Goal: Transaction & Acquisition: Book appointment/travel/reservation

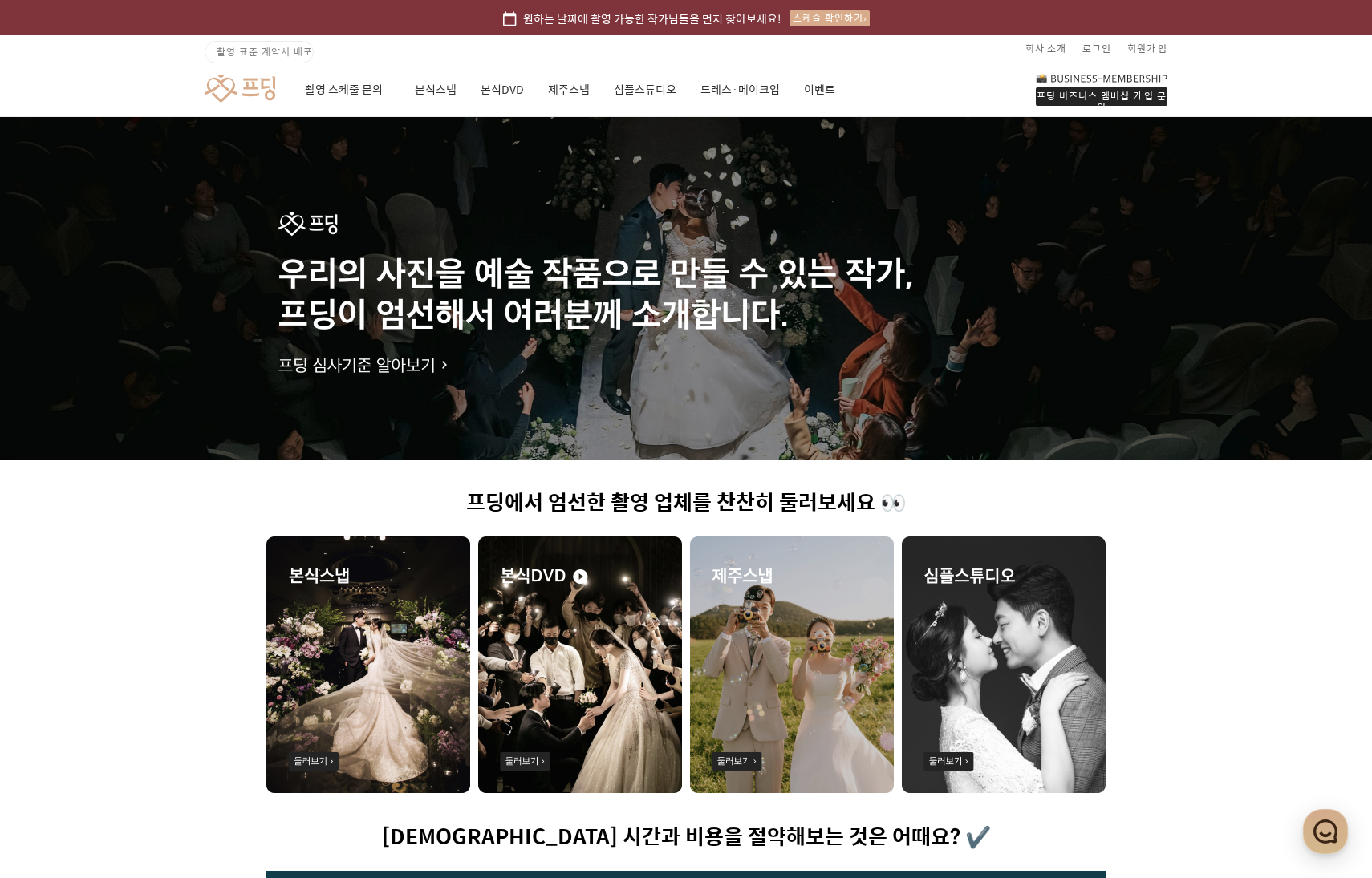
click at [543, 654] on img at bounding box center [579, 665] width 204 height 257
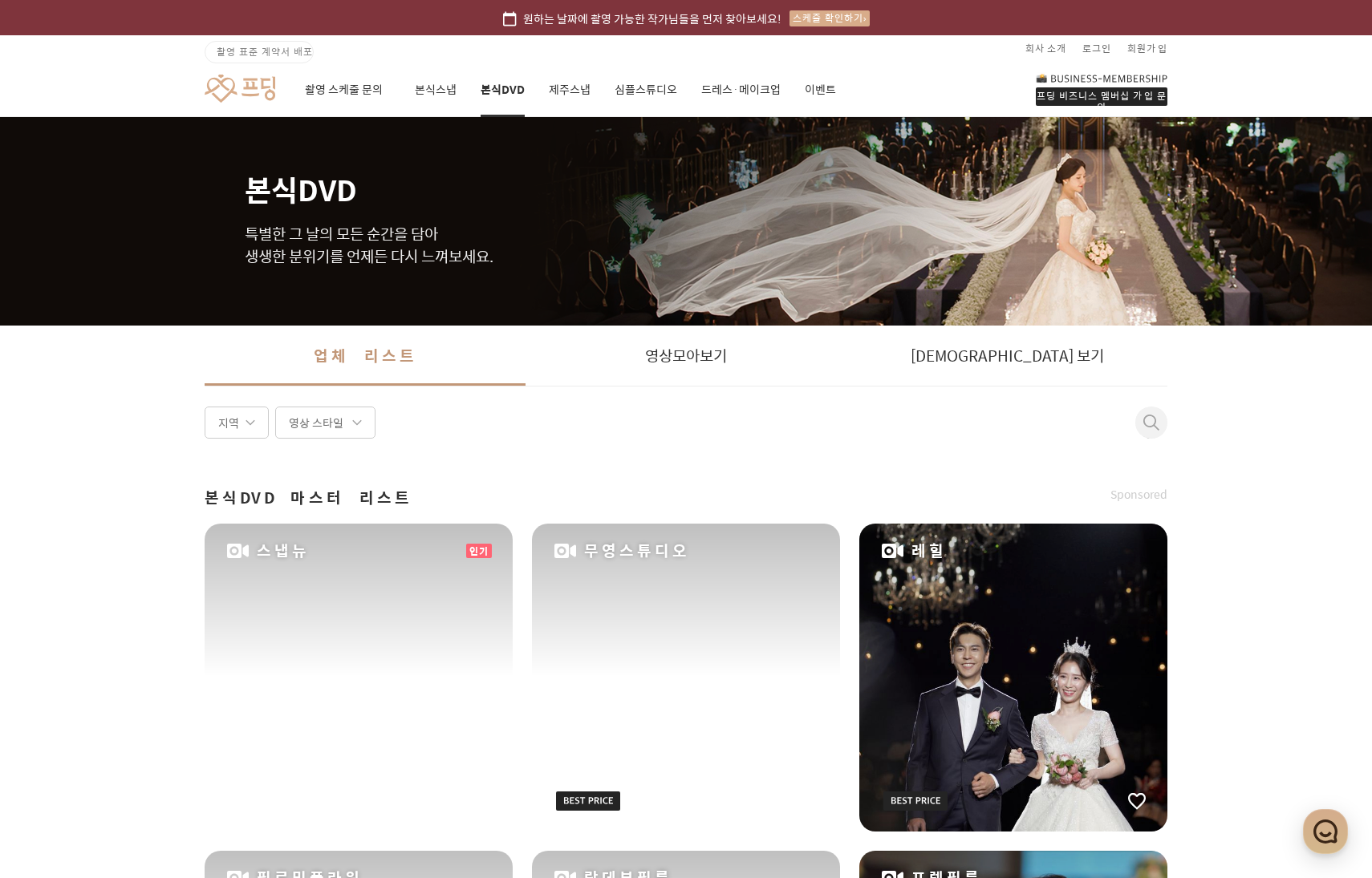
scroll to position [257, 0]
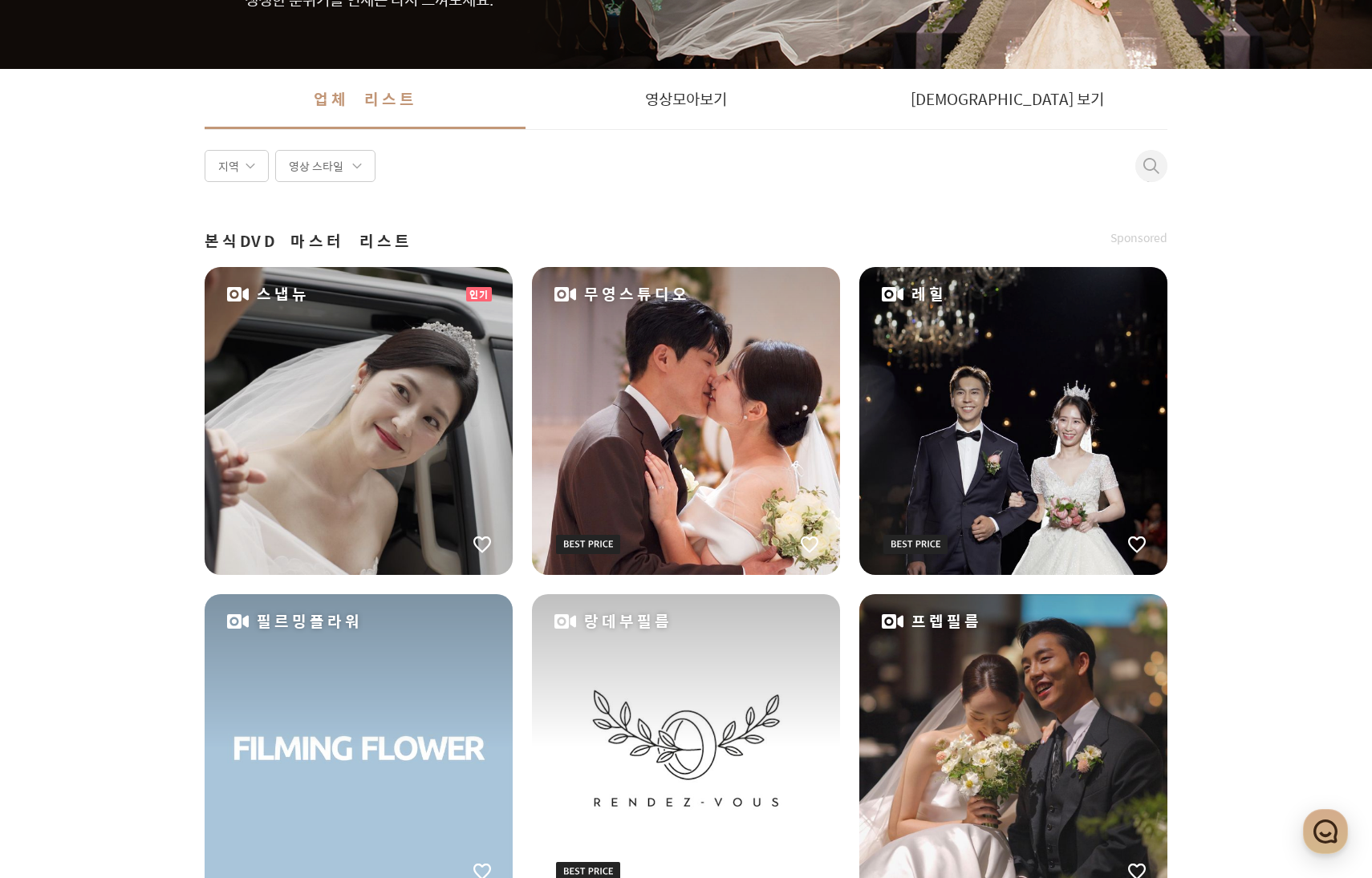
click at [249, 158] on div "지역" at bounding box center [236, 167] width 64 height 33
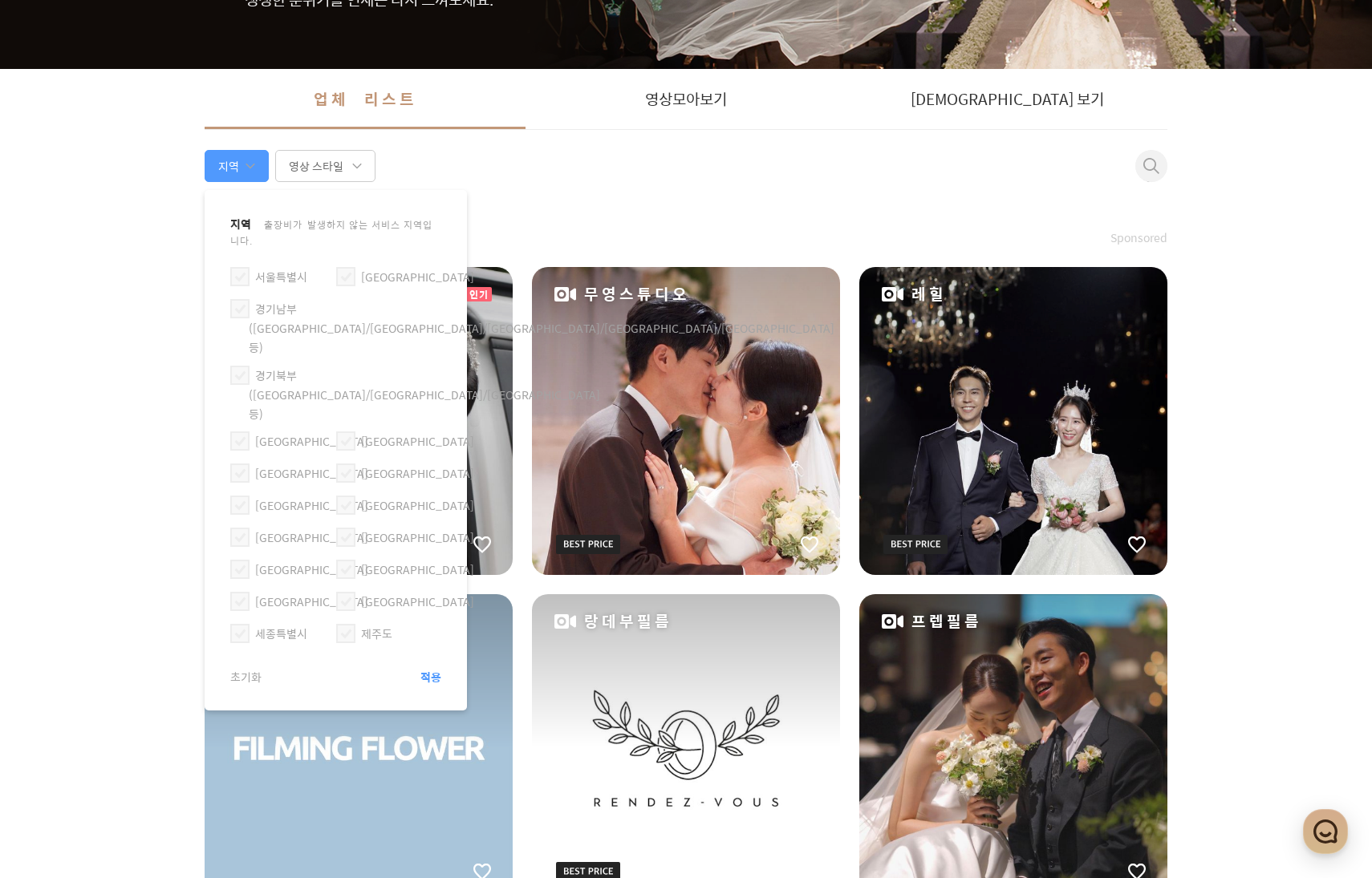
click at [239, 267] on span at bounding box center [239, 277] width 19 height 19
click at [235, 270] on input "서울특별시" at bounding box center [234, 270] width 1 height 1
checkbox input "true"
click at [431, 669] on span "적용" at bounding box center [431, 677] width 21 height 16
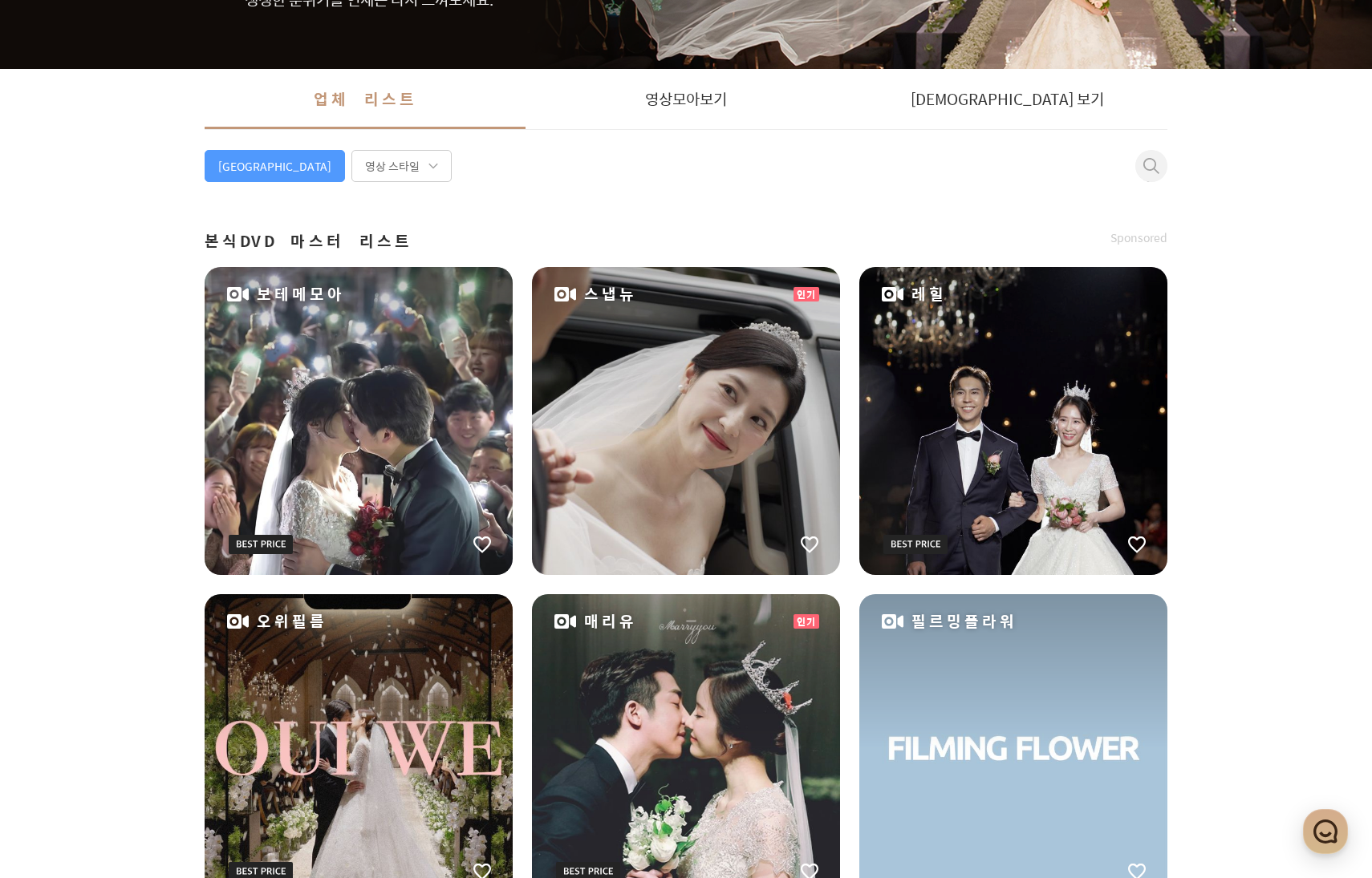
click at [967, 382] on div "레힐" at bounding box center [1013, 421] width 308 height 308
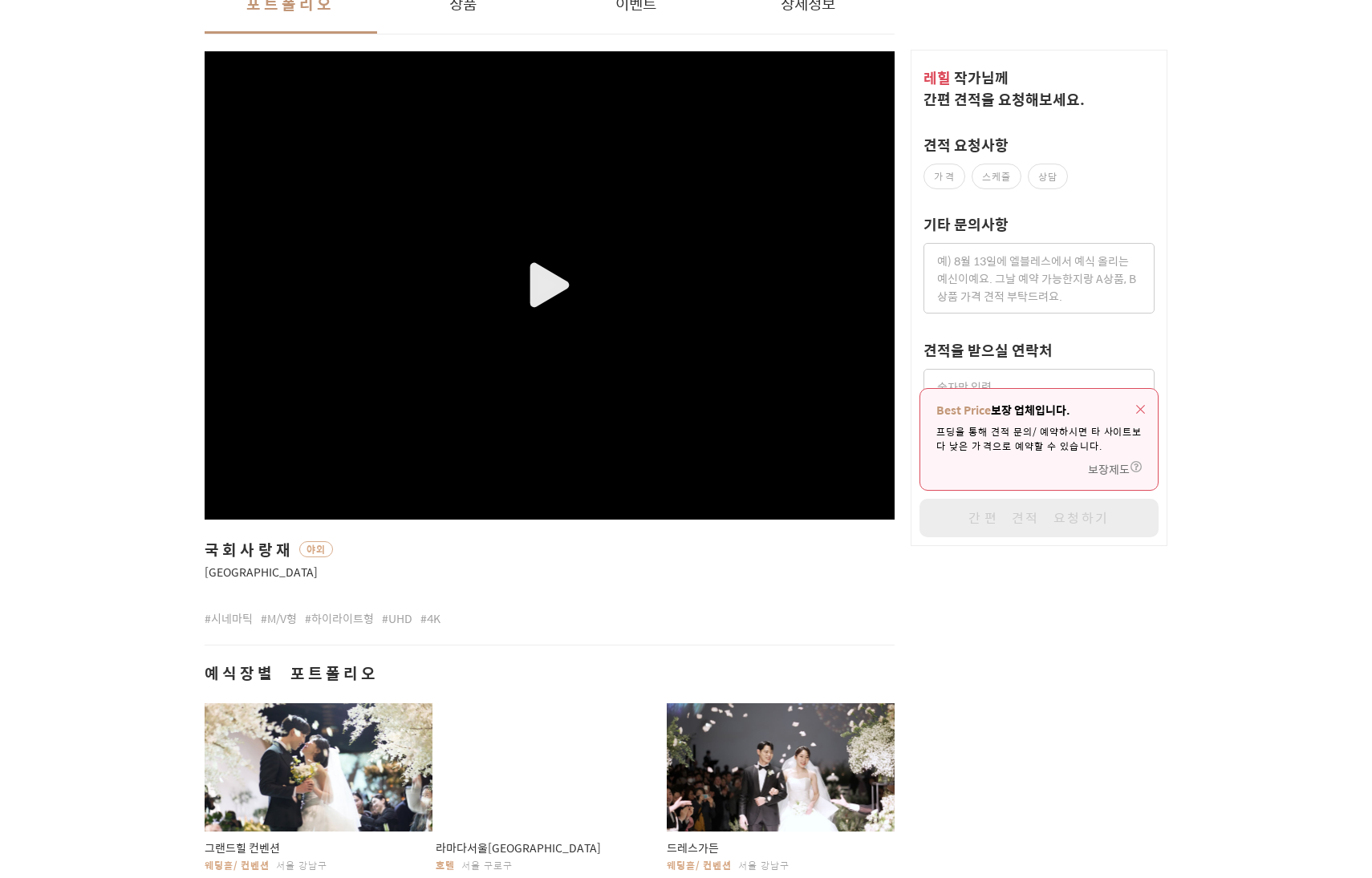
scroll to position [199, 0]
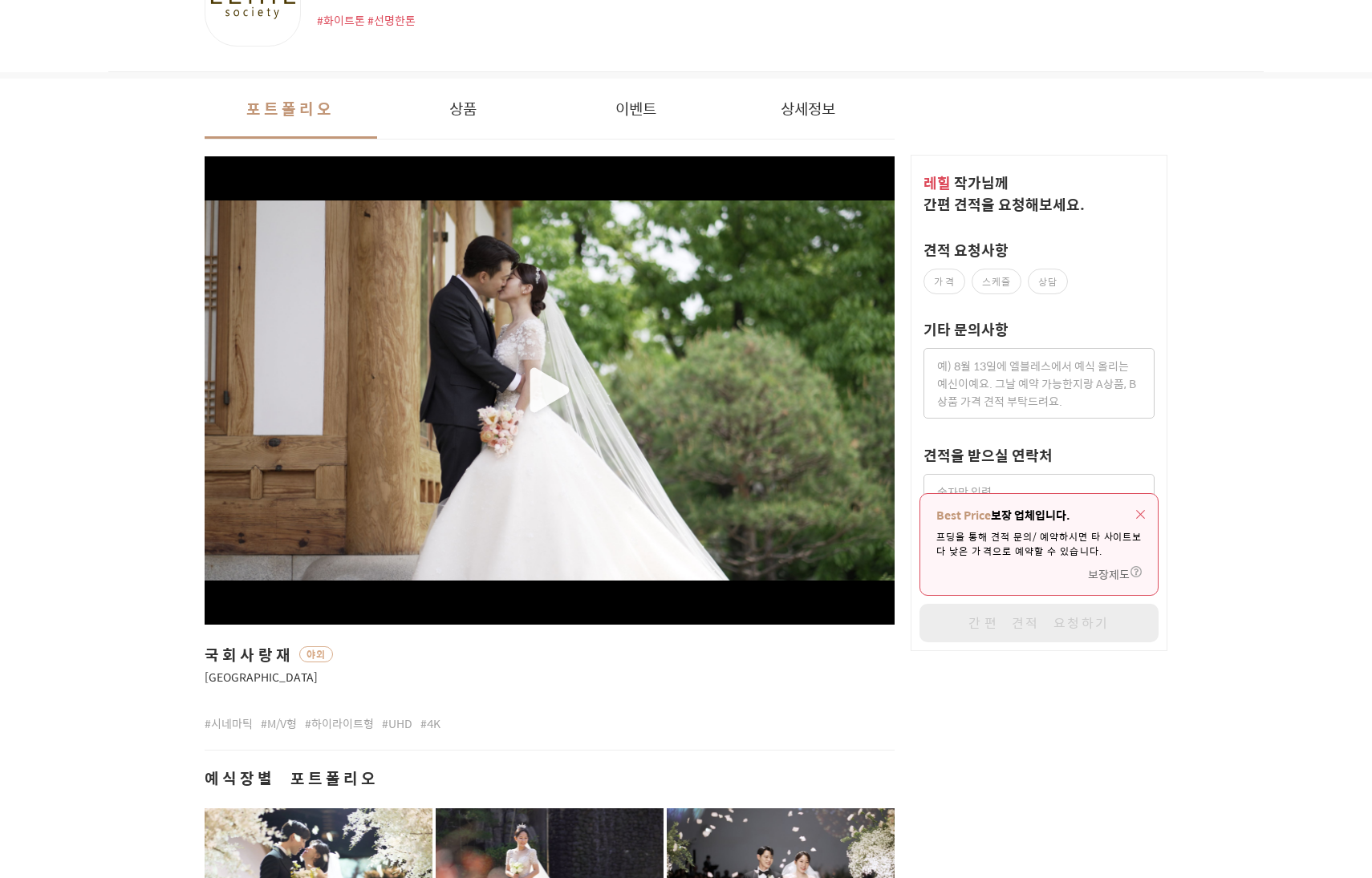
click at [546, 377] on div "button" at bounding box center [550, 391] width 690 height 381
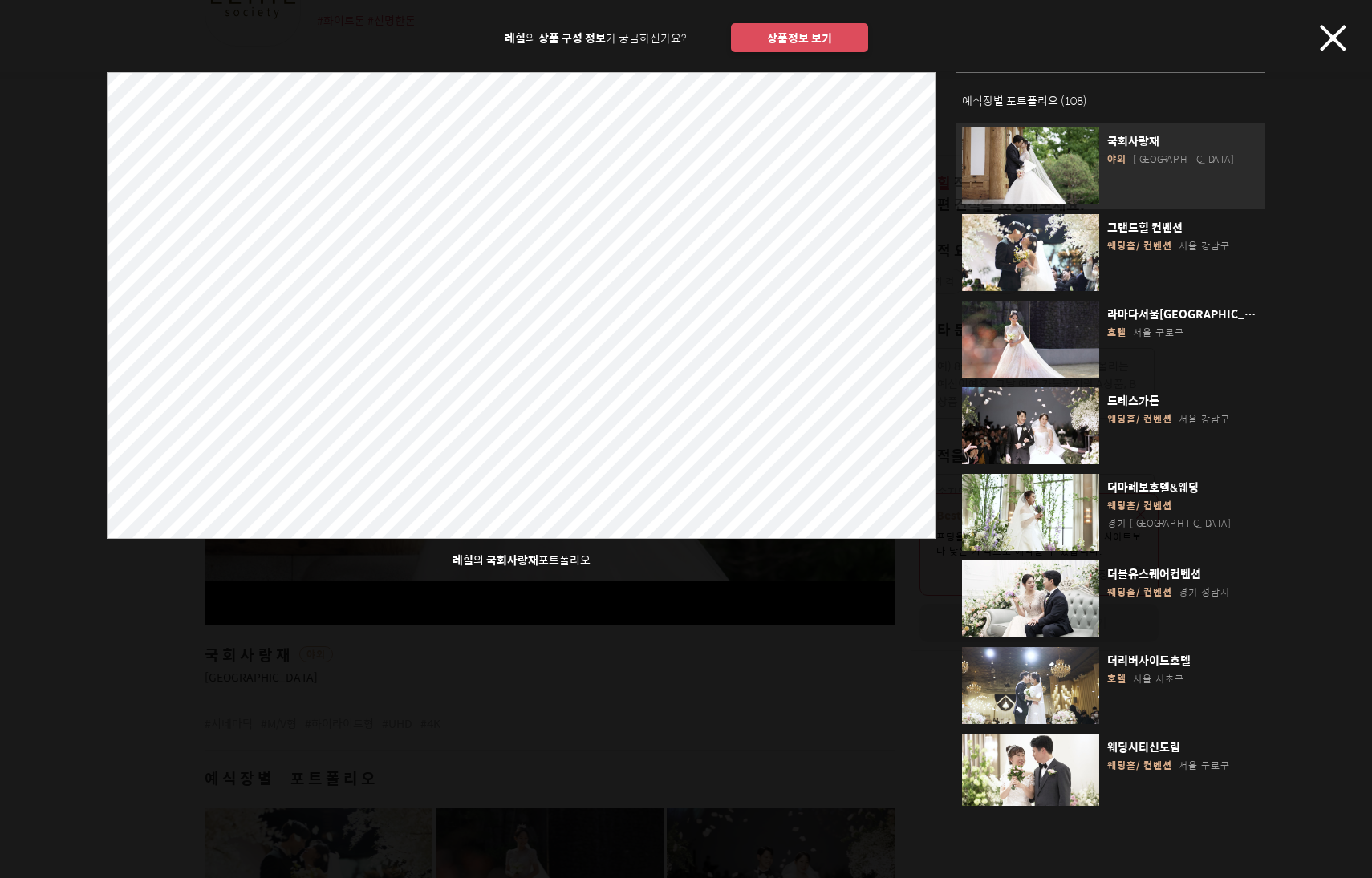
click at [1014, 156] on div "button" at bounding box center [1030, 166] width 137 height 77
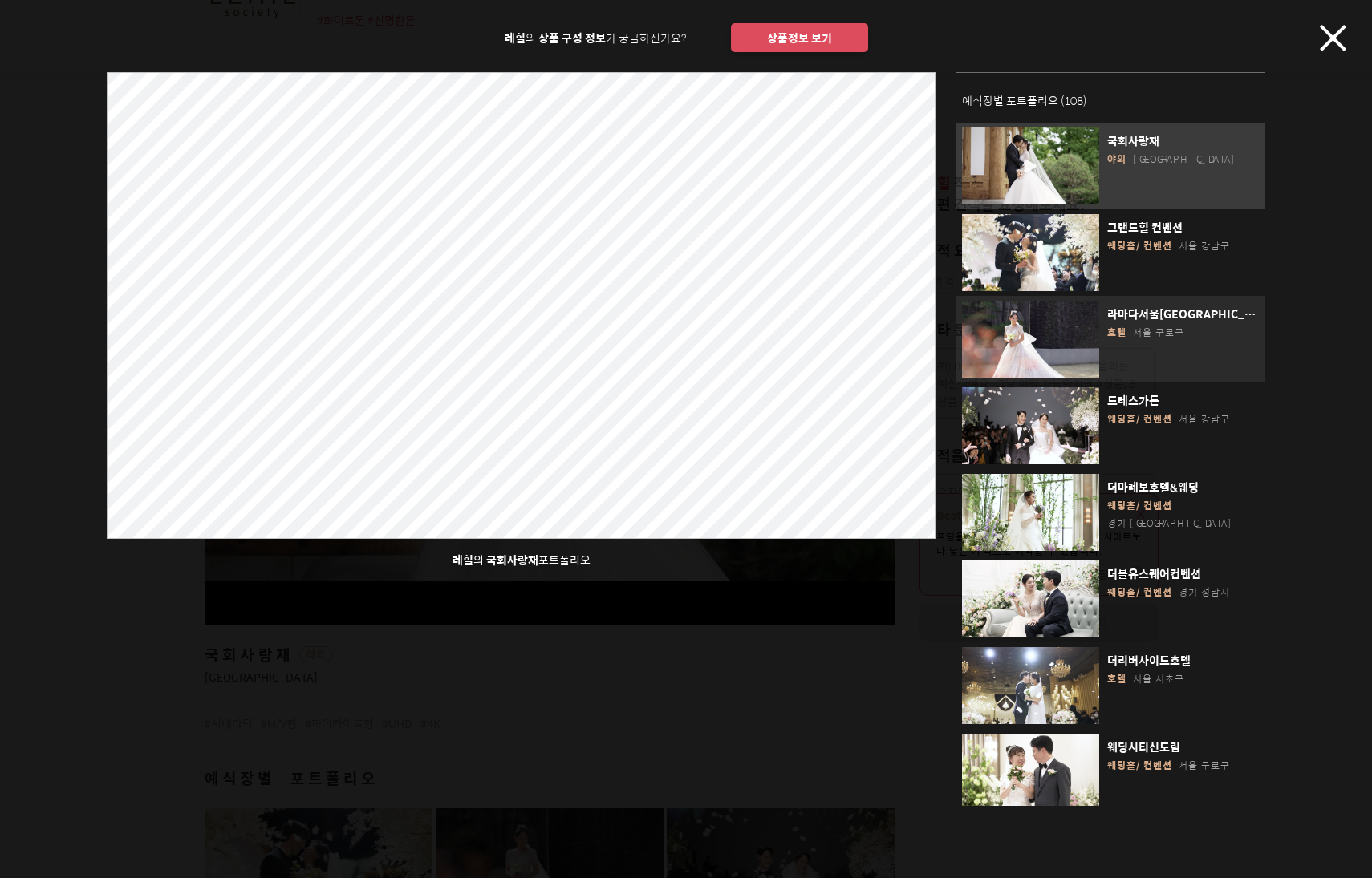
scroll to position [0, 0]
click at [1041, 324] on div "button" at bounding box center [1030, 339] width 137 height 77
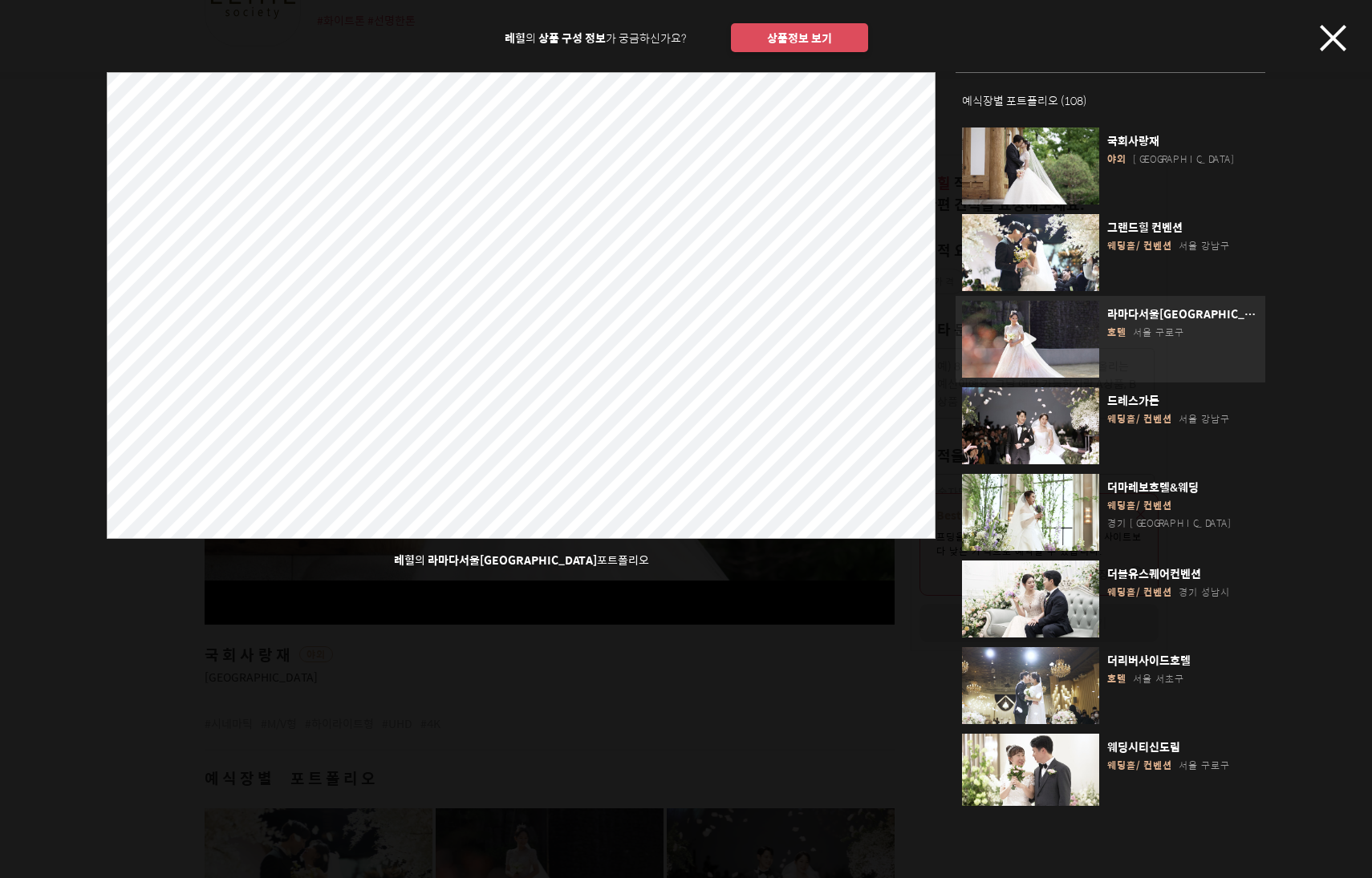
scroll to position [136, 0]
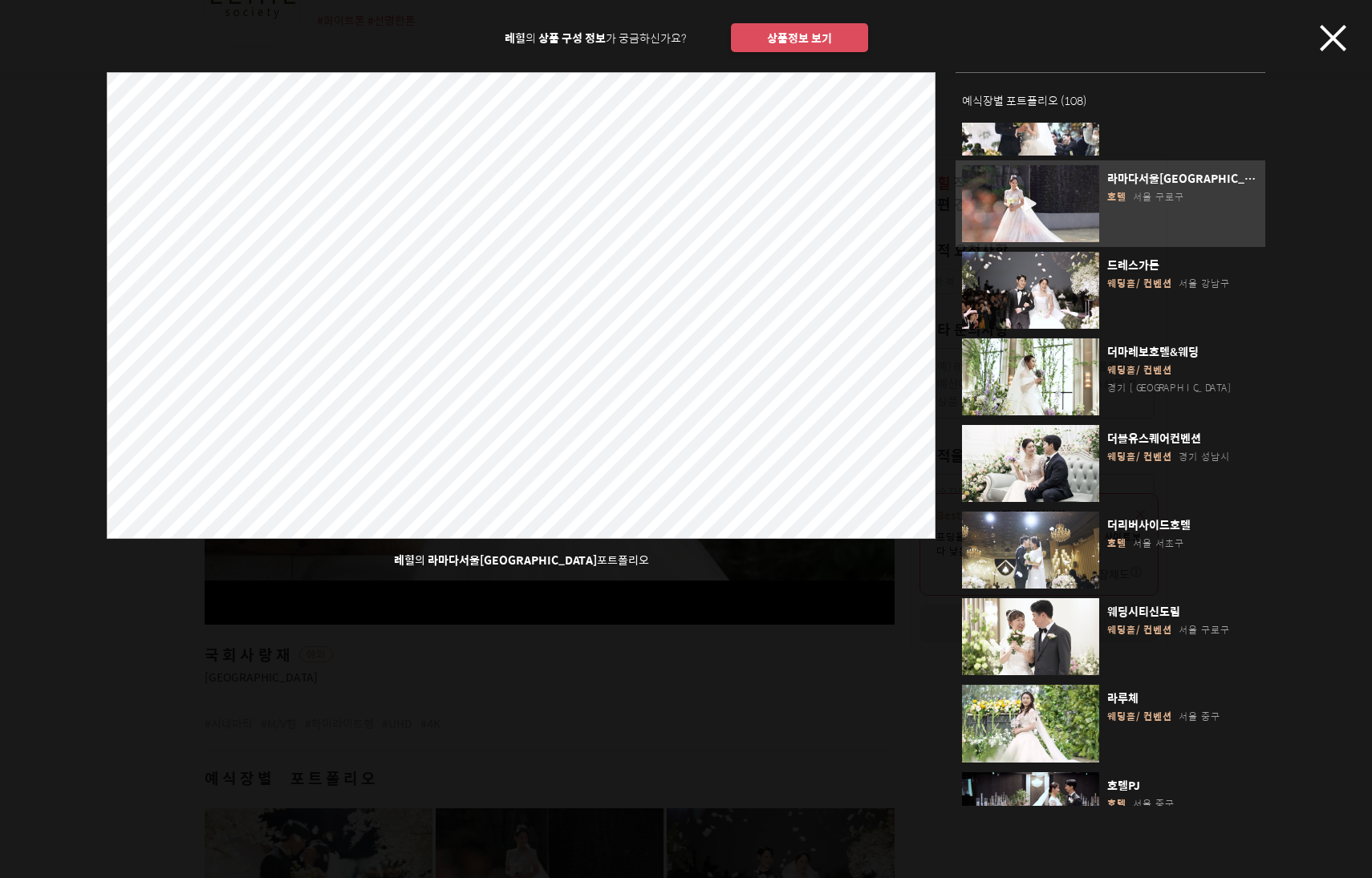
click at [808, 33] on button "상품정보 보기" at bounding box center [798, 37] width 137 height 29
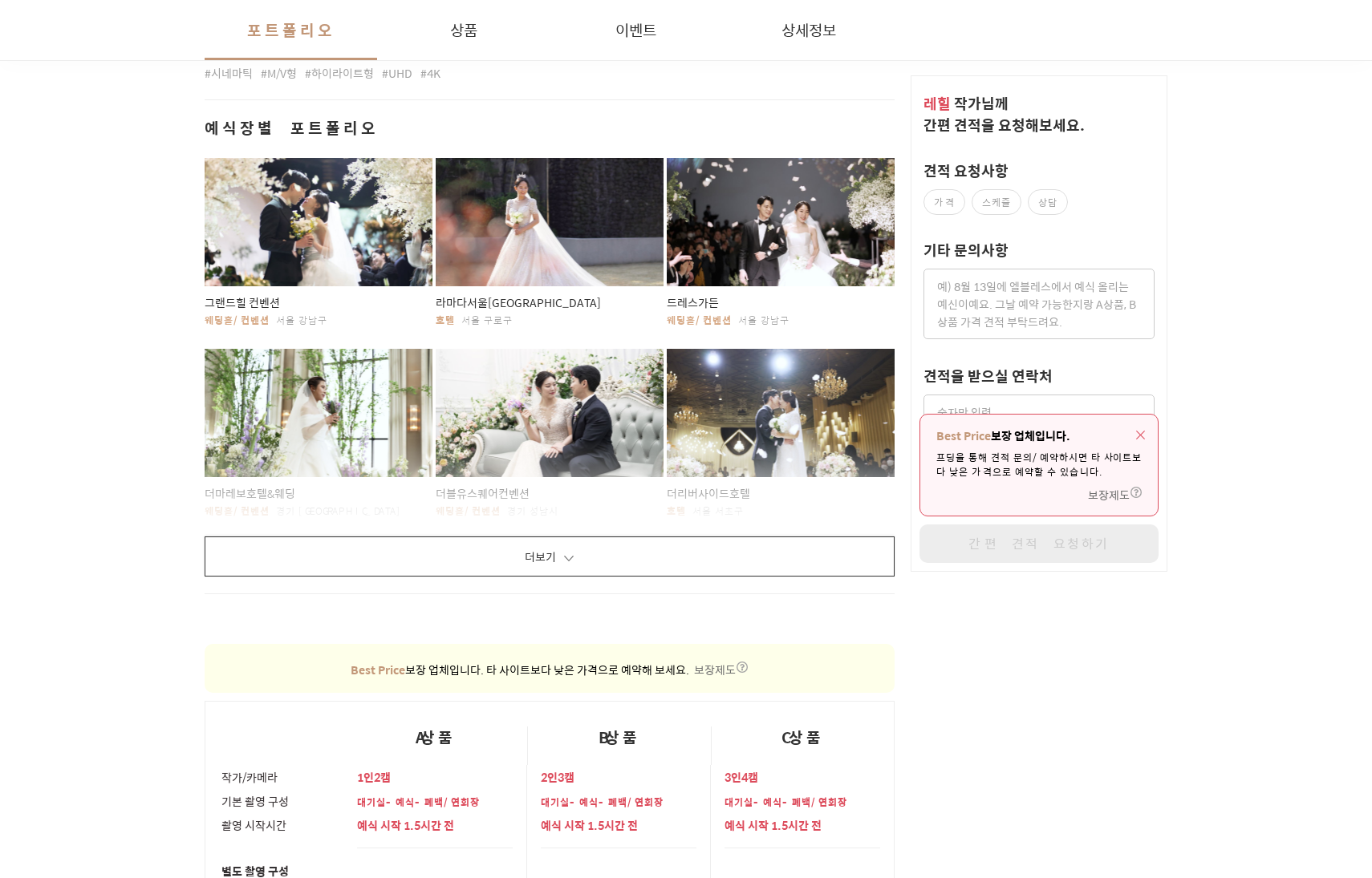
scroll to position [1368, 0]
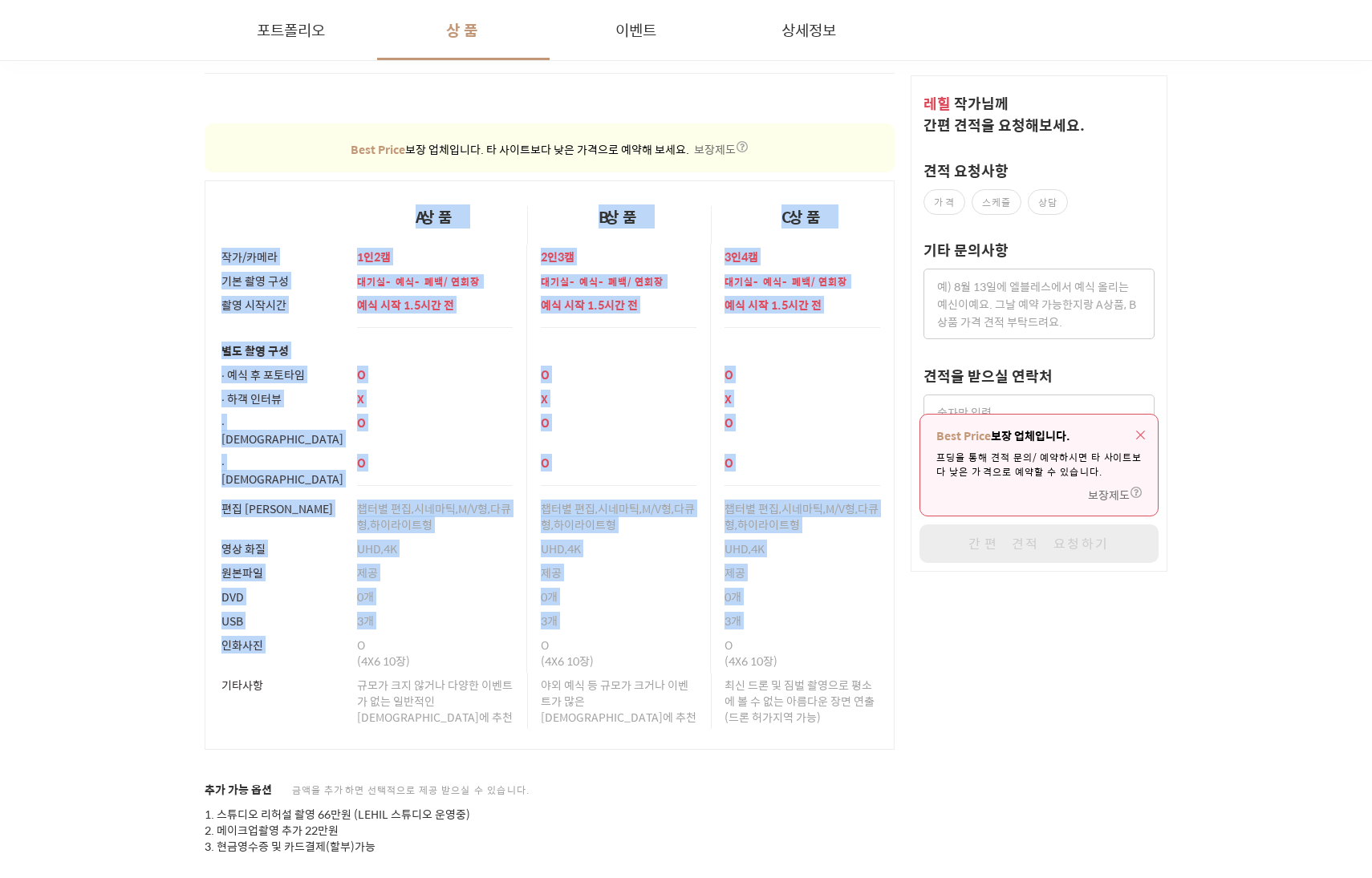
drag, startPoint x: 380, startPoint y: 173, endPoint x: 448, endPoint y: 620, distance: 452.1
click at [448, 620] on table "A상품 B상품 C상품 작가/카메라 1인2캠 2인3캠 3인4캠 기본 촬영 구성 대기실-예식-폐백/연회장 대기실-예식-폐백/연회장 대기실-예식-폐…" at bounding box center [550, 465] width 690 height 570
click at [448, 633] on div "O (4X6 10장)" at bounding box center [435, 653] width 156 height 40
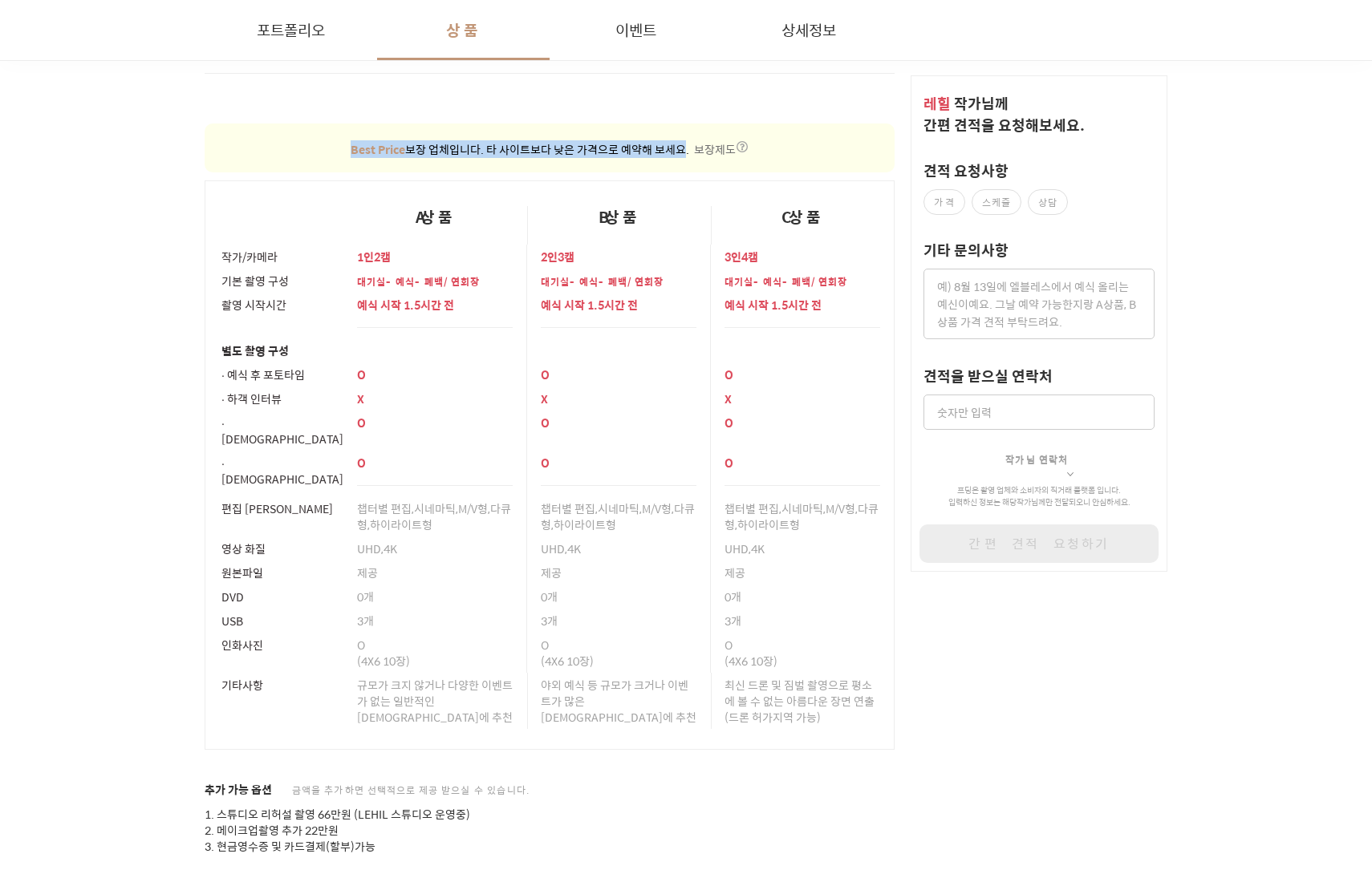
drag, startPoint x: 349, startPoint y: 133, endPoint x: 686, endPoint y: 133, distance: 337.0
click at [686, 141] on div "Best Price 보장 업체입니다. 타 사이트보다 낮은 가격으로 예약해 보세요. 보장제도" at bounding box center [549, 148] width 658 height 16
click at [691, 141] on div "Best Price 보장 업체입니다. 타 사이트보다 낮은 가격으로 예약해 보세요. 보장제도" at bounding box center [549, 148] width 658 height 16
click at [736, 141] on object "button" at bounding box center [742, 146] width 11 height 11
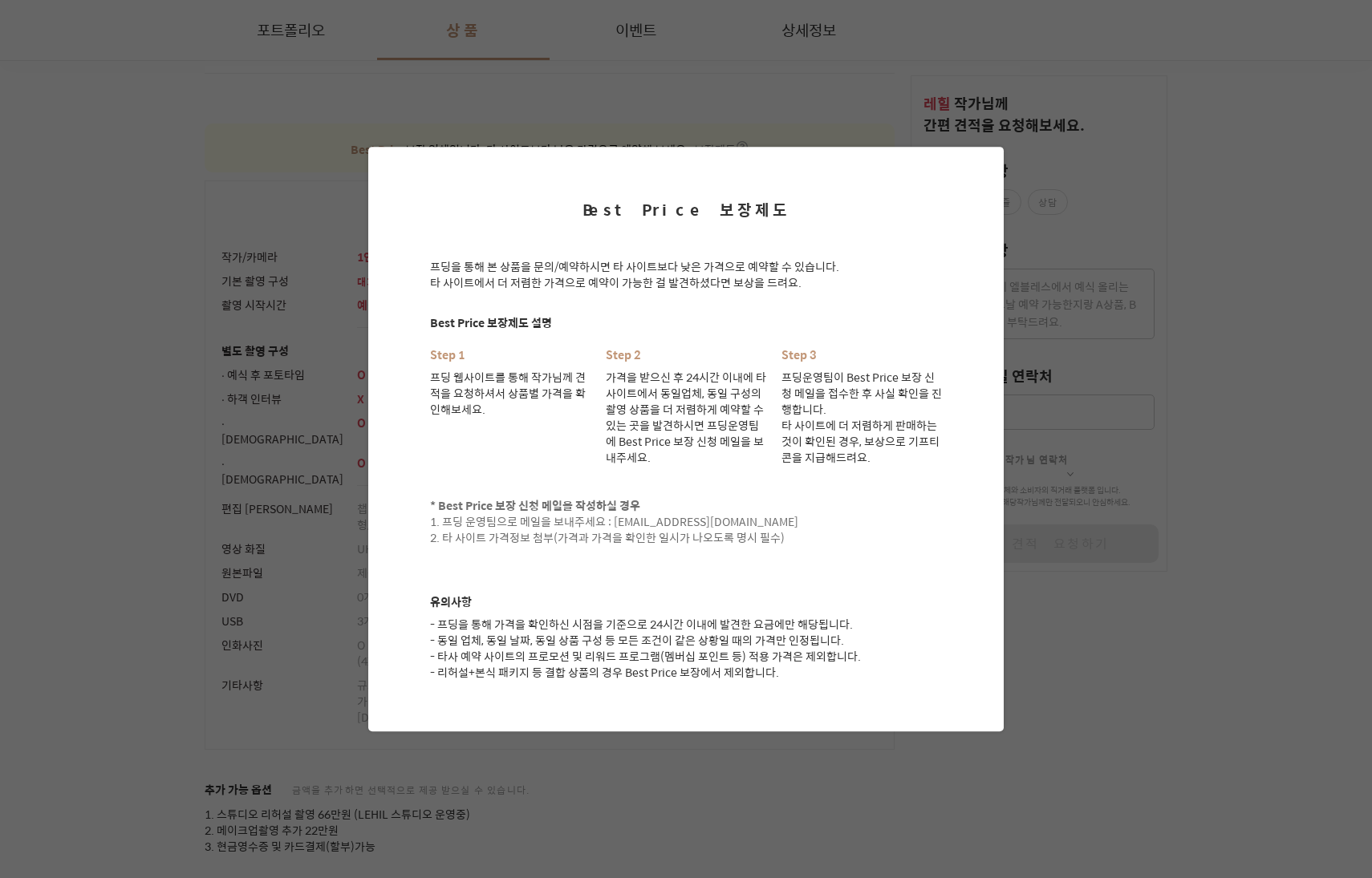
click at [972, 185] on button at bounding box center [968, 182] width 19 height 19
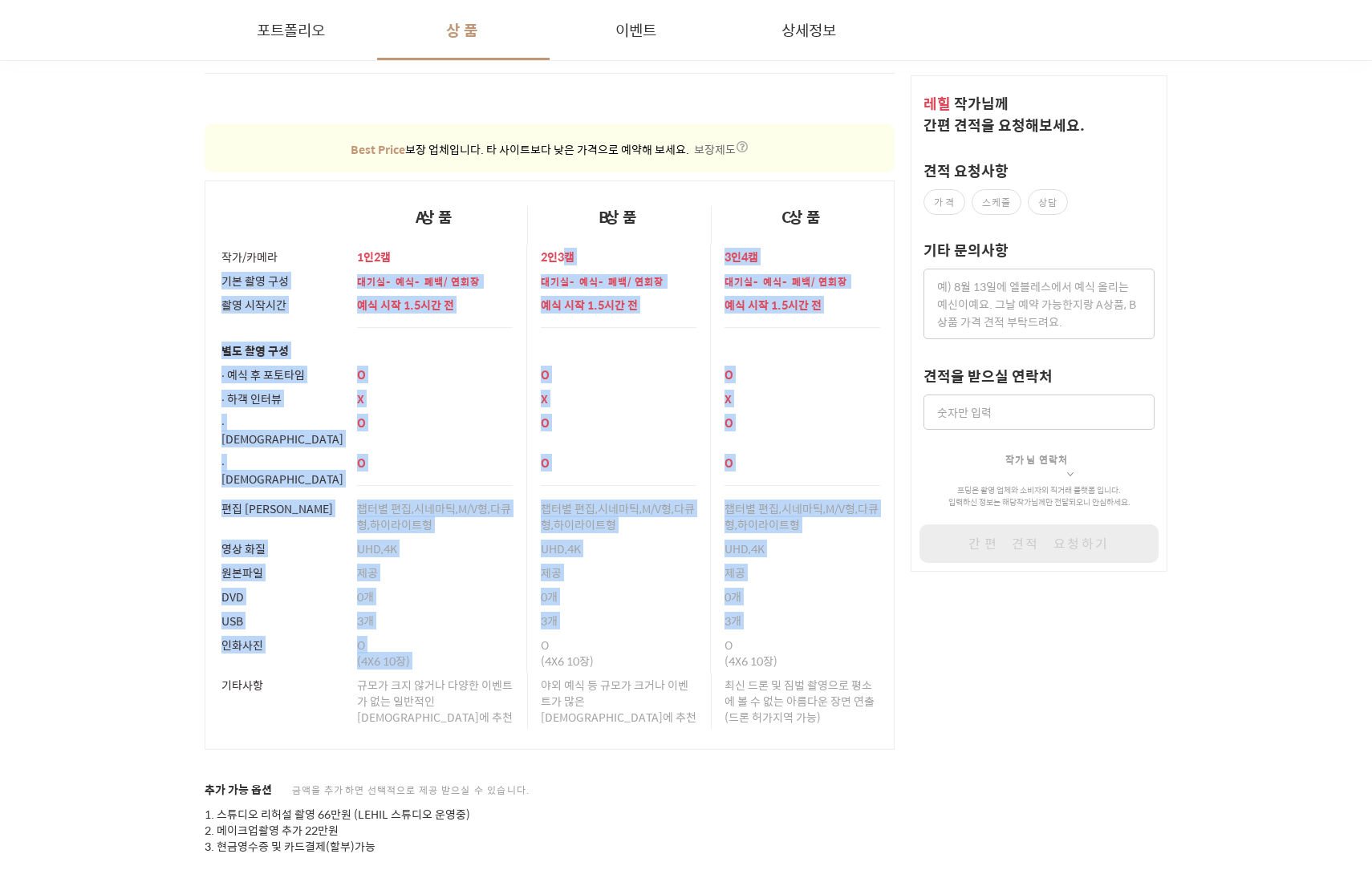
drag, startPoint x: 564, startPoint y: 239, endPoint x: 564, endPoint y: 633, distance: 394.0
click at [564, 633] on tbody "작가/카메라 1인2캠 2인3캠 3인4캠 기본 촬영 구성 대기실-예식-폐백/연회장 대기실-예식-폐백/연회장 대기실-예식-폐백/연회장 촬영 시작시…" at bounding box center [550, 498] width 689 height 506
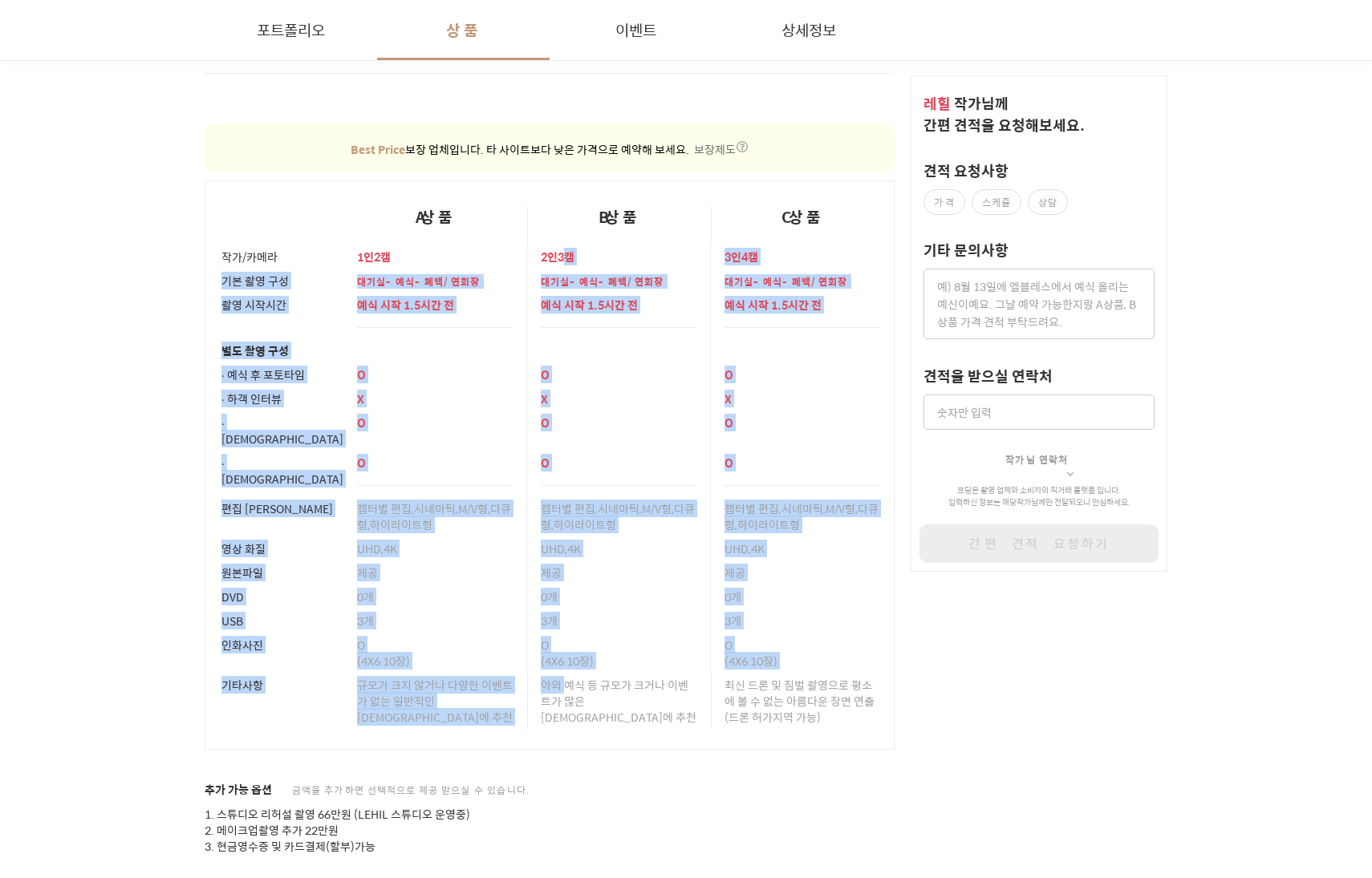
click at [564, 673] on div "야외 예식 등 규모가 크거나 이벤트가 많은 [DEMOGRAPHIC_DATA]에 추천" at bounding box center [619, 701] width 156 height 56
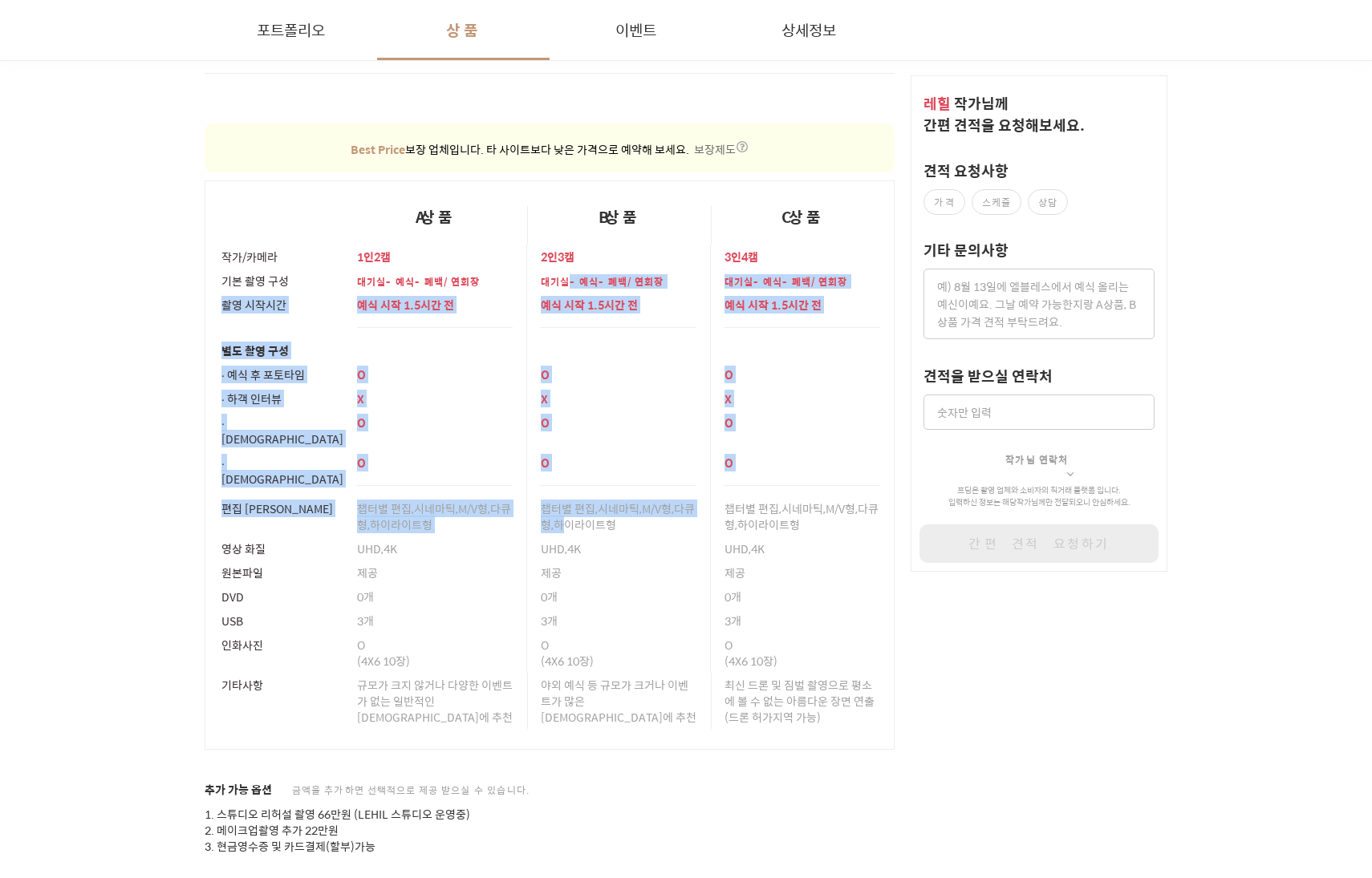
drag, startPoint x: 568, startPoint y: 291, endPoint x: 568, endPoint y: 560, distance: 269.0
click at [568, 560] on tbody "작가/카메라 1인2캠 2인3캠 3인4캠 기본 촬영 구성 대기실-예식-폐백/연회장 대기실-예식-폐백/연회장 대기실-예식-폐백/연회장 촬영 시작시…" at bounding box center [550, 498] width 689 height 506
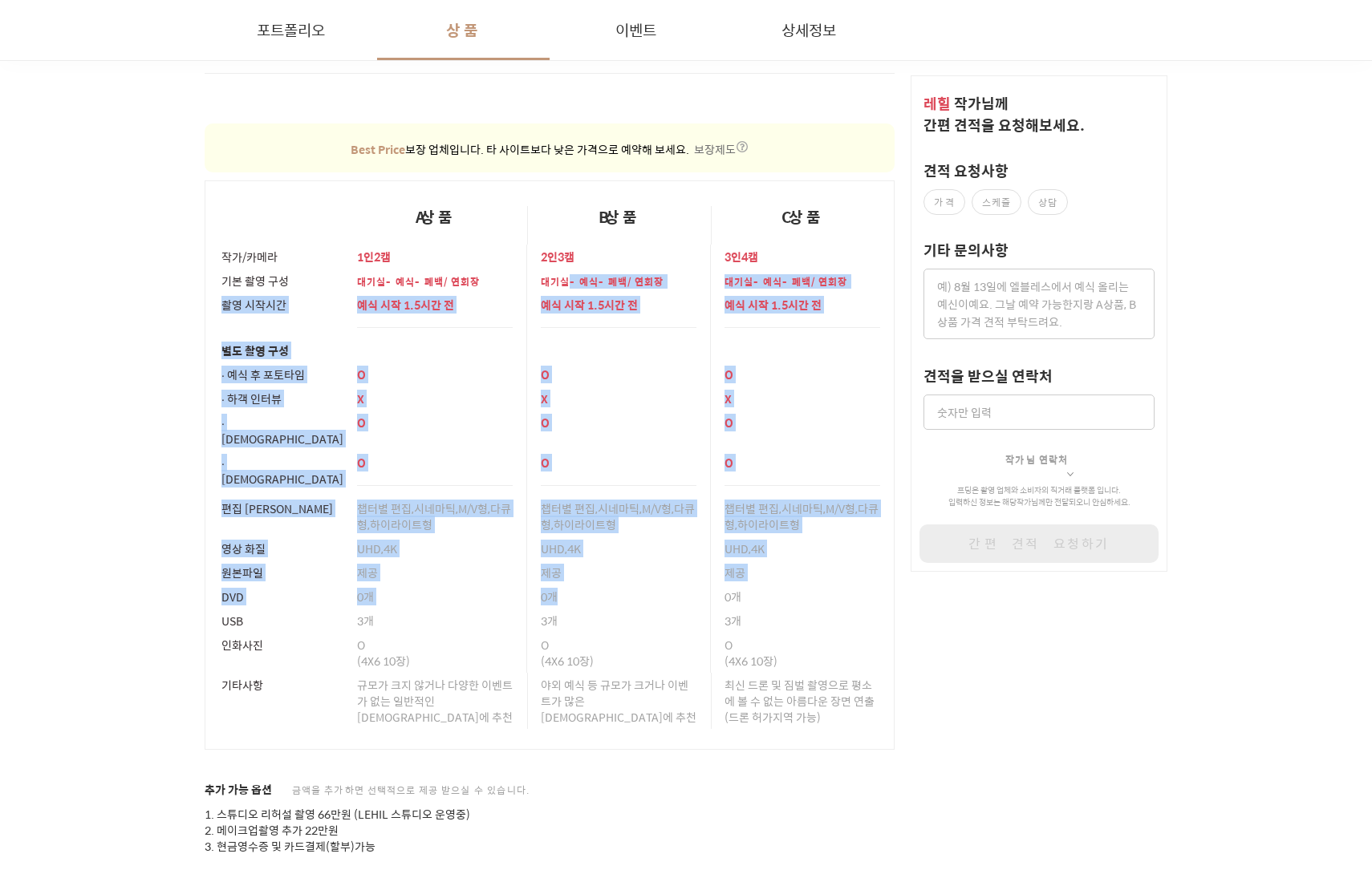
click at [568, 589] on p "0개" at bounding box center [619, 597] width 156 height 16
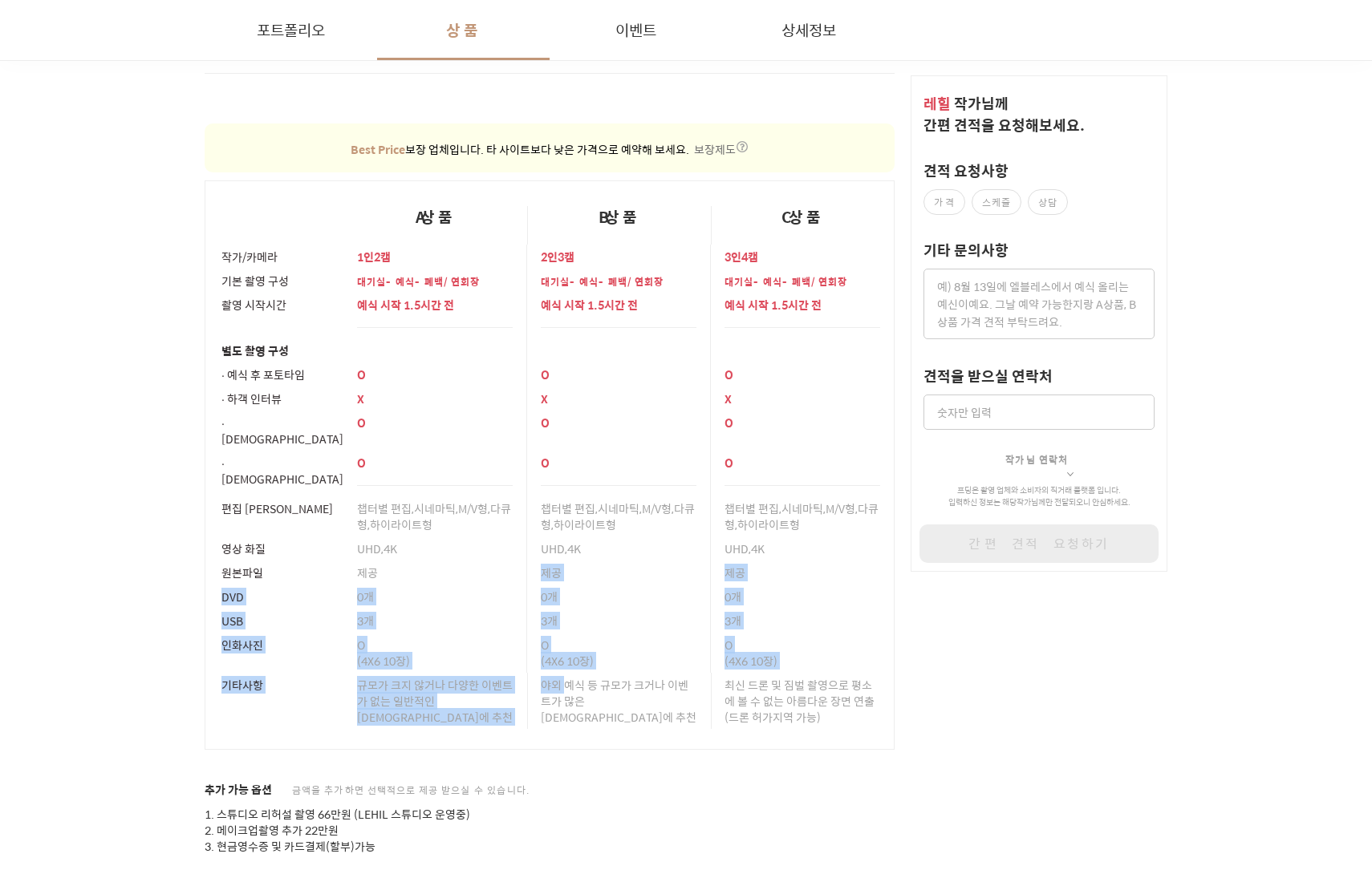
drag, startPoint x: 564, startPoint y: 634, endPoint x: 564, endPoint y: 401, distance: 233.0
click at [564, 407] on tbody "작가/카메라 1인2캠 2인3캠 3인4캠 기본 촬영 구성 대기실-예식-폐백/연회장 대기실-예식-폐백/연회장 대기실-예식-폐백/연회장 촬영 시작시…" at bounding box center [550, 498] width 689 height 506
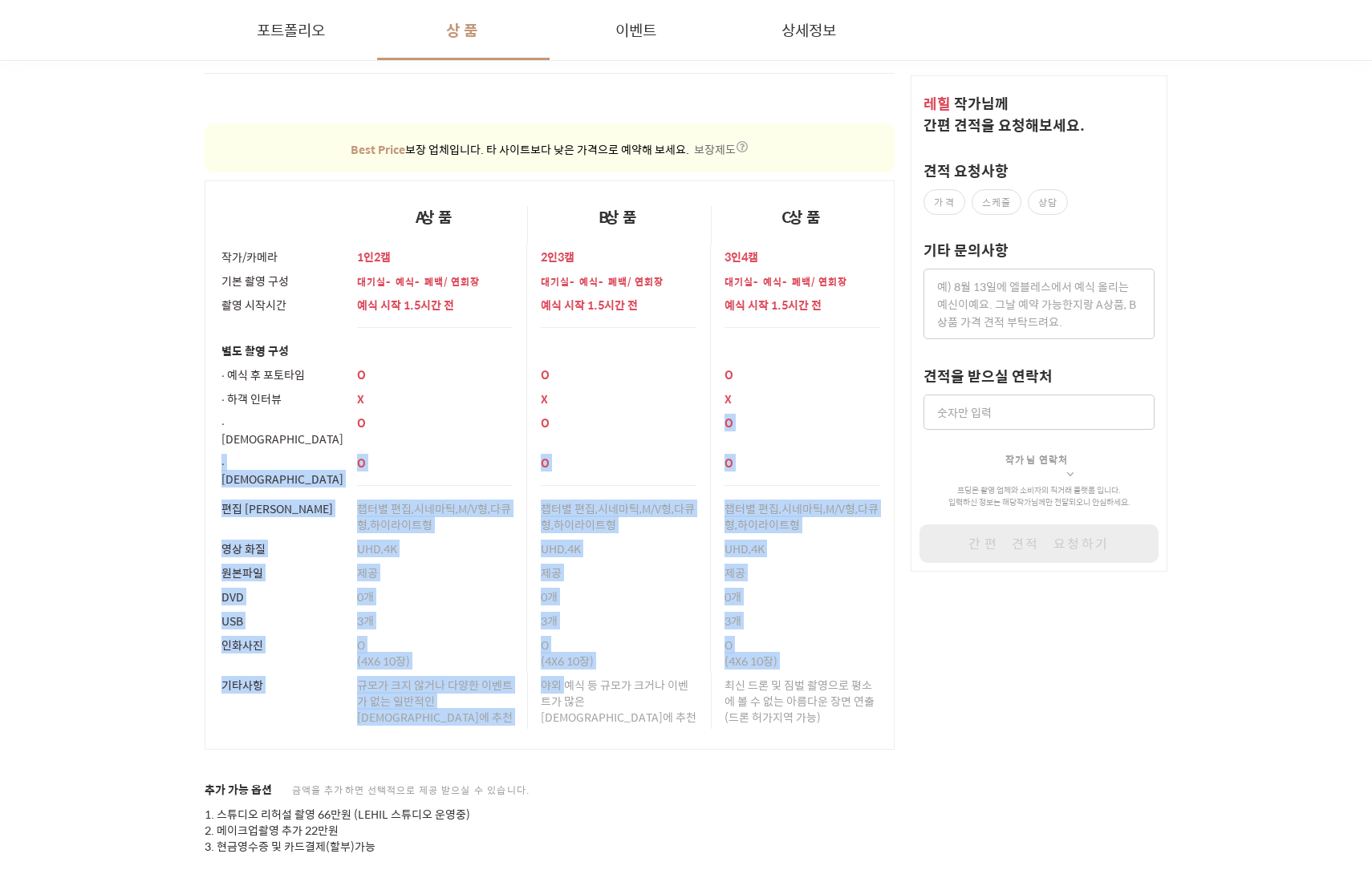
click at [564, 415] on p "O" at bounding box center [619, 422] width 156 height 16
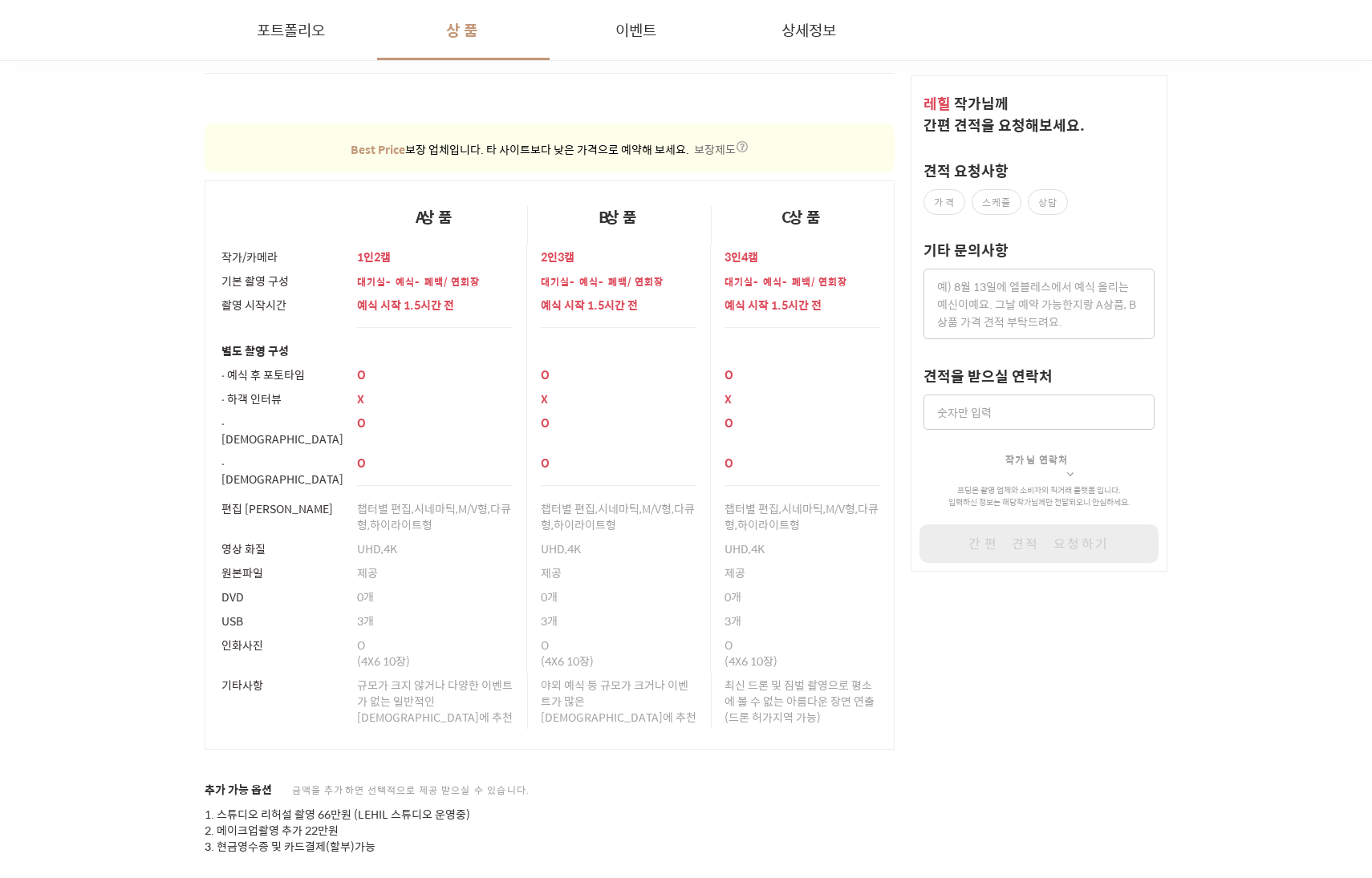
scroll to position [1849, 0]
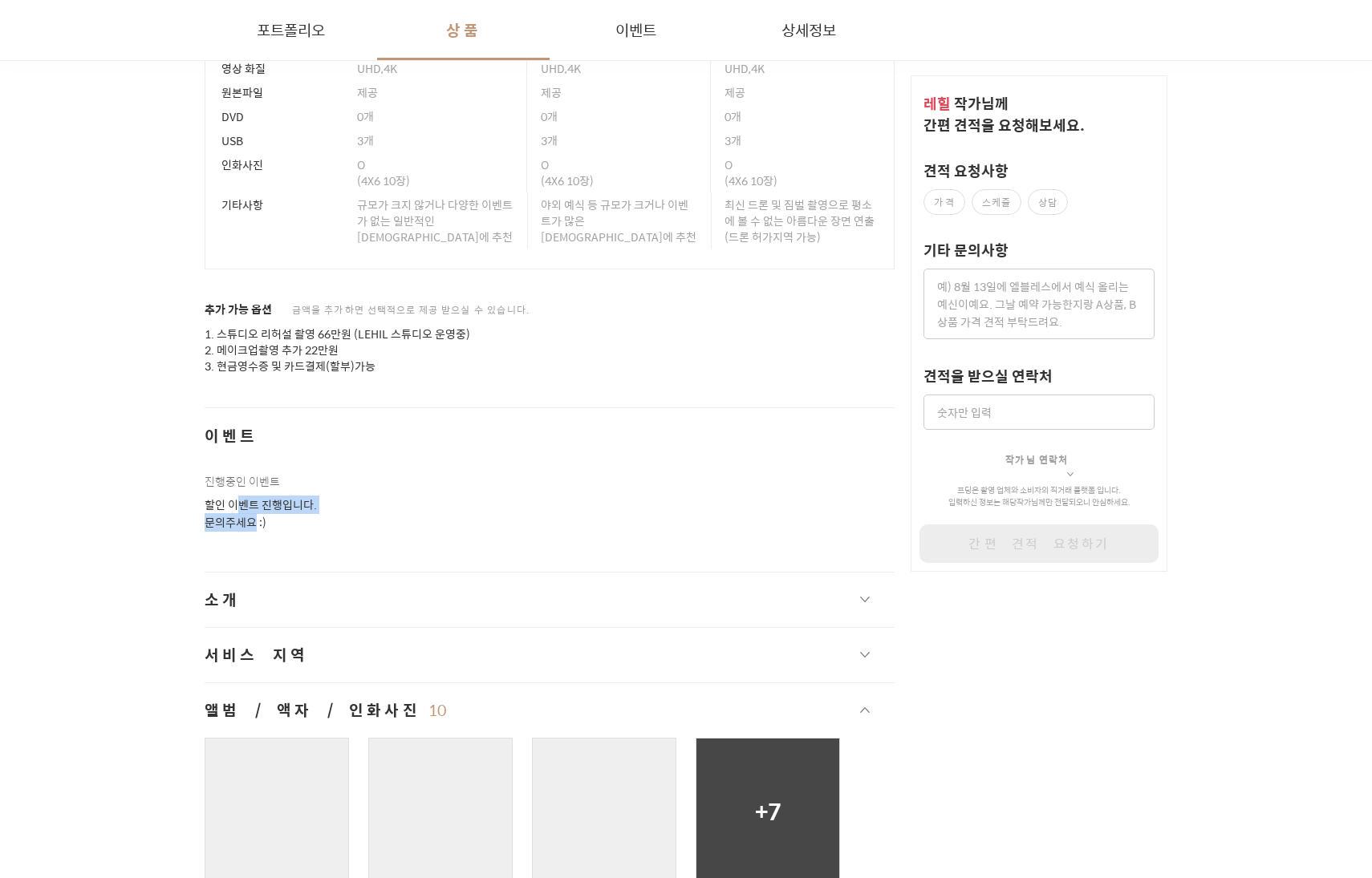
drag, startPoint x: 243, startPoint y: 449, endPoint x: 282, endPoint y: 495, distance: 60.3
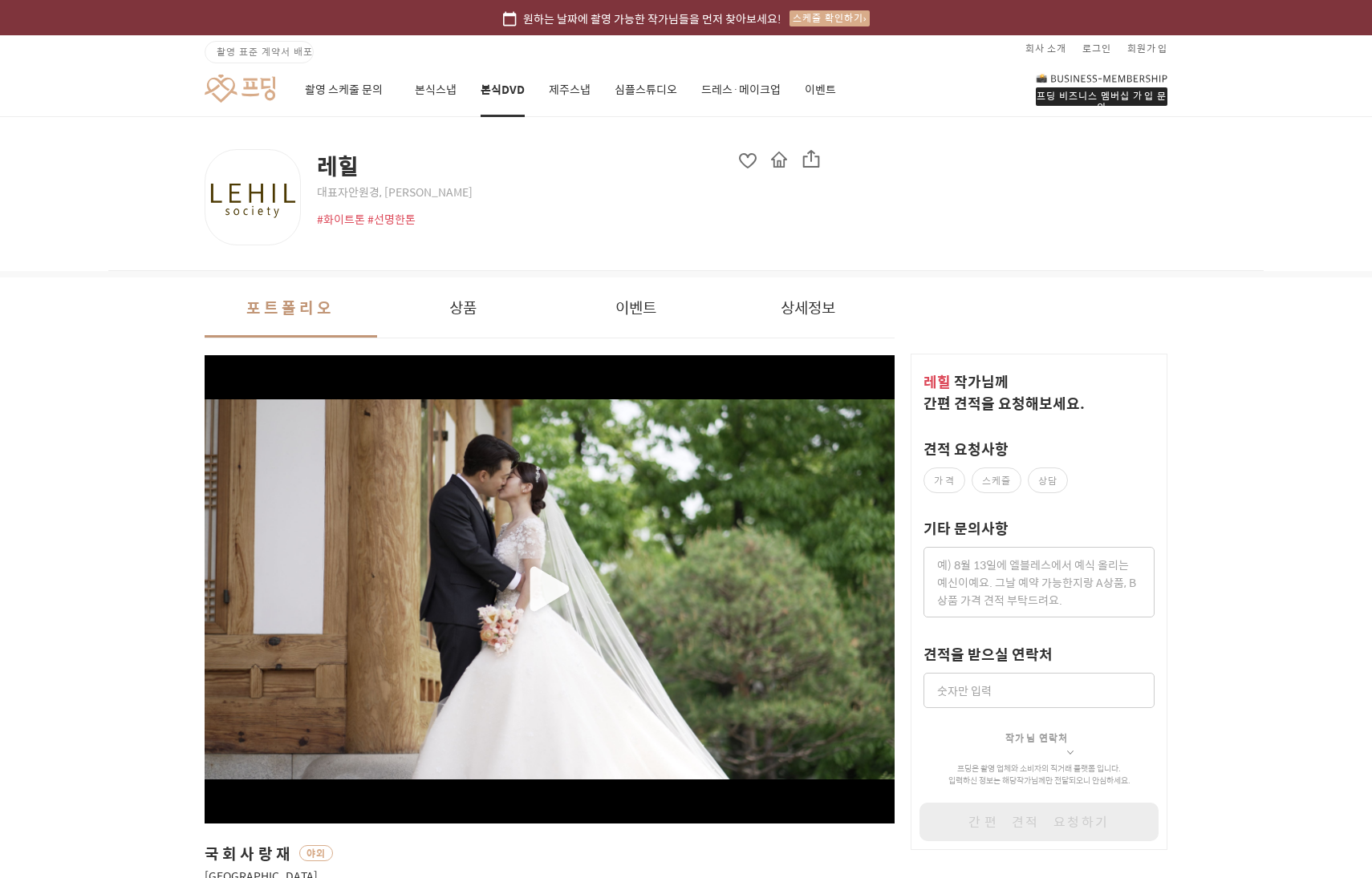
scroll to position [0, 0]
click at [484, 296] on button "상품" at bounding box center [463, 307] width 172 height 60
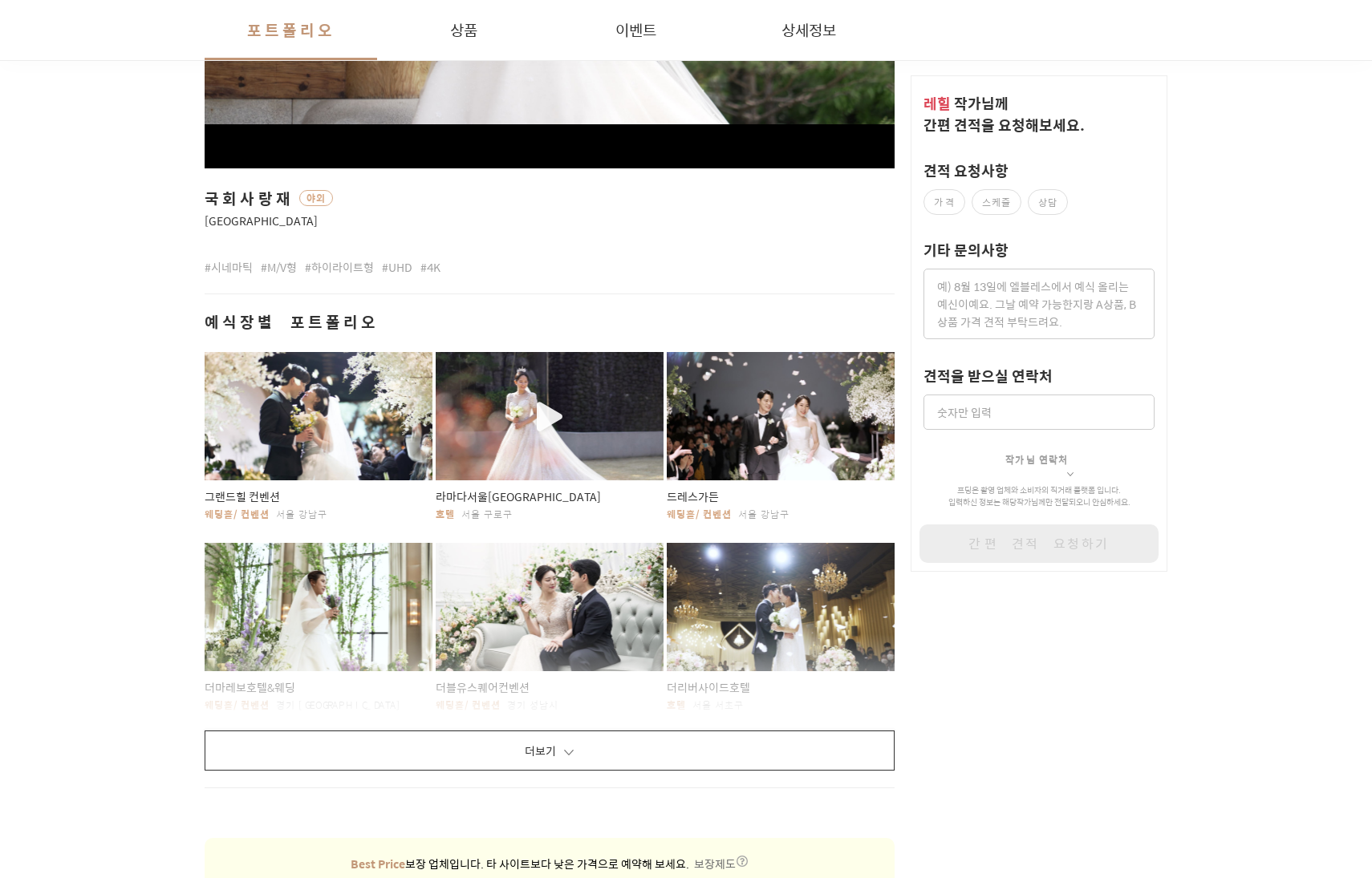
scroll to position [866, 0]
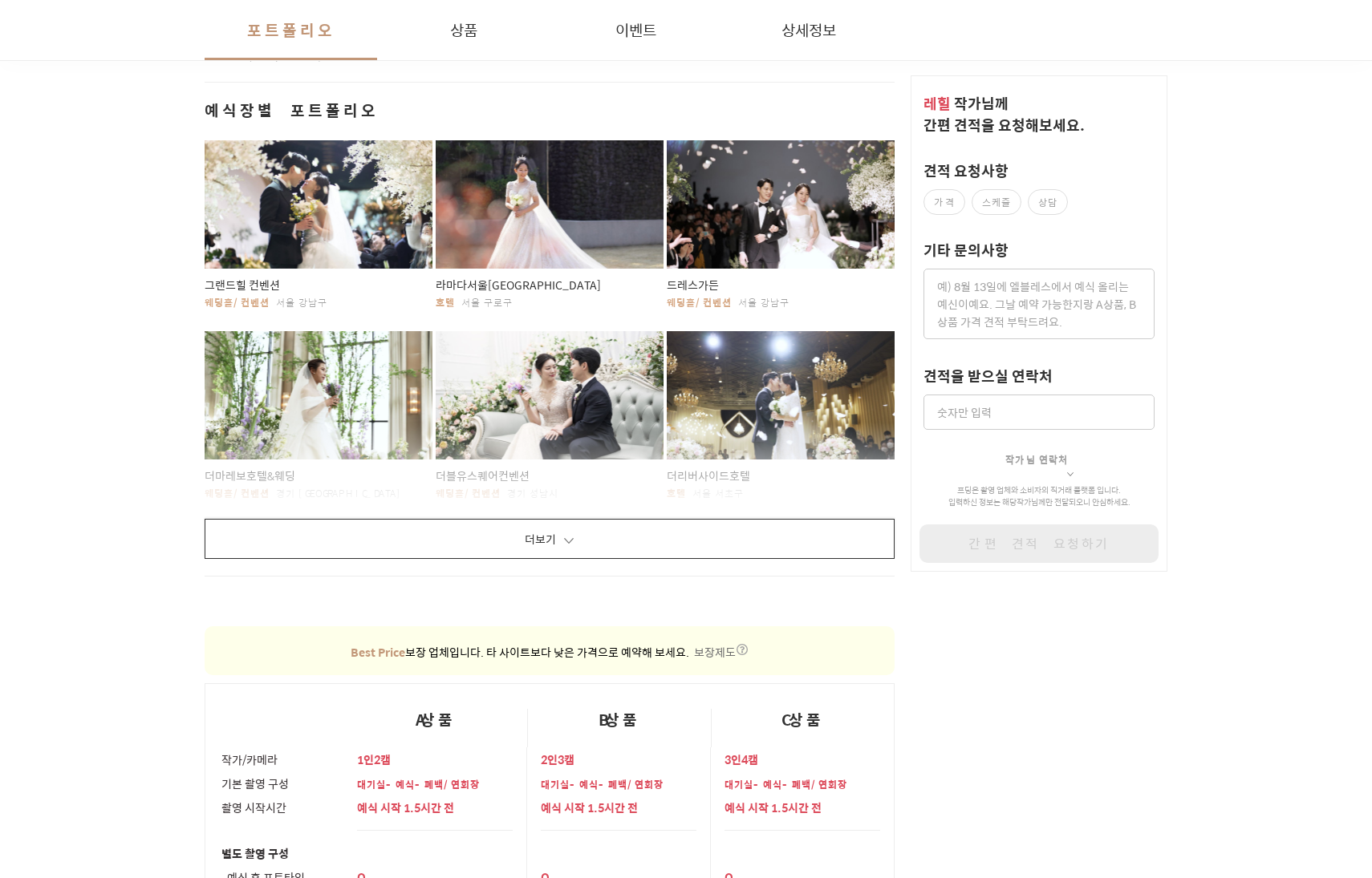
click at [538, 521] on button "더보기" at bounding box center [550, 539] width 690 height 40
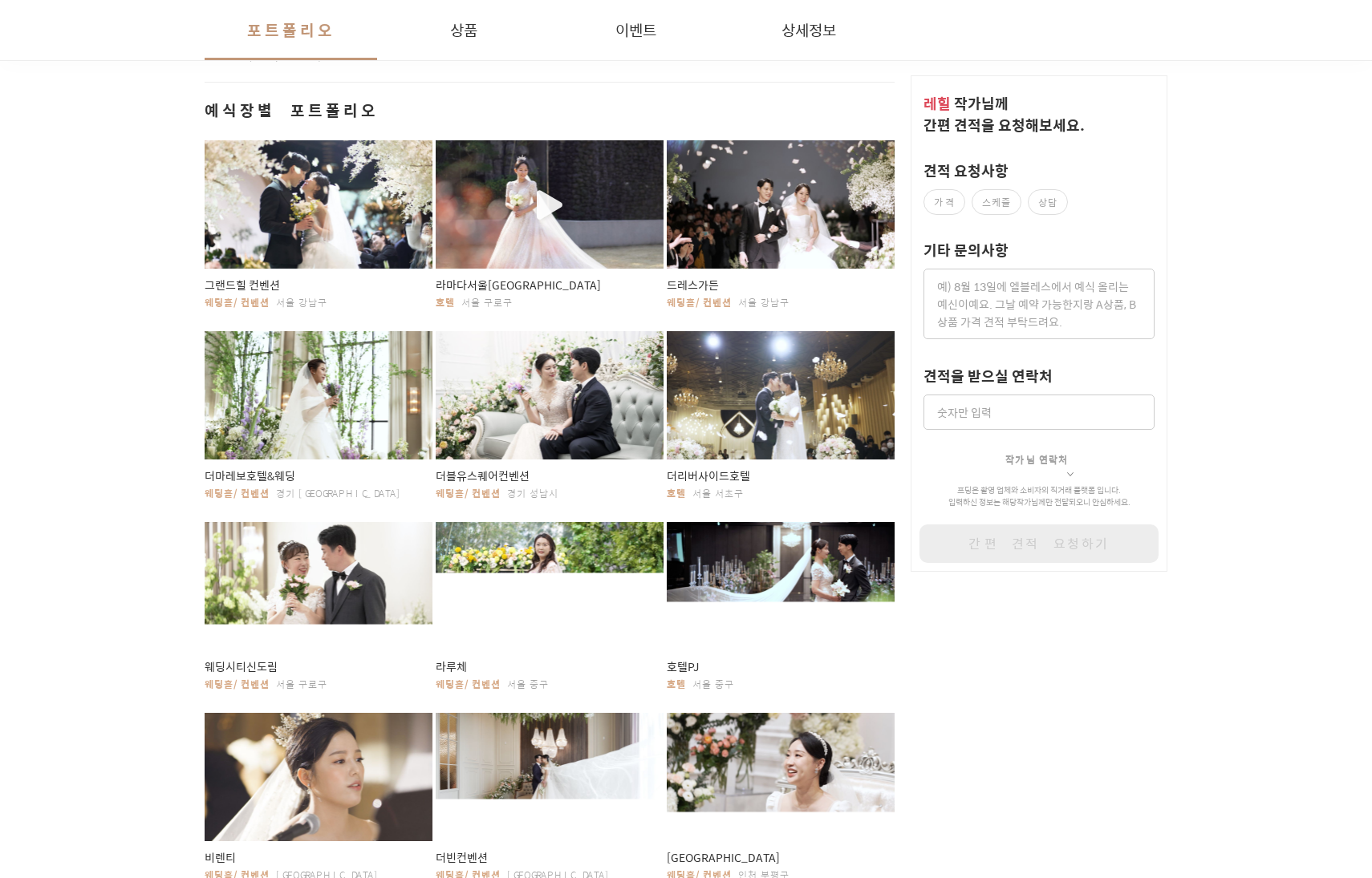
click at [527, 204] on div "button" at bounding box center [550, 205] width 228 height 128
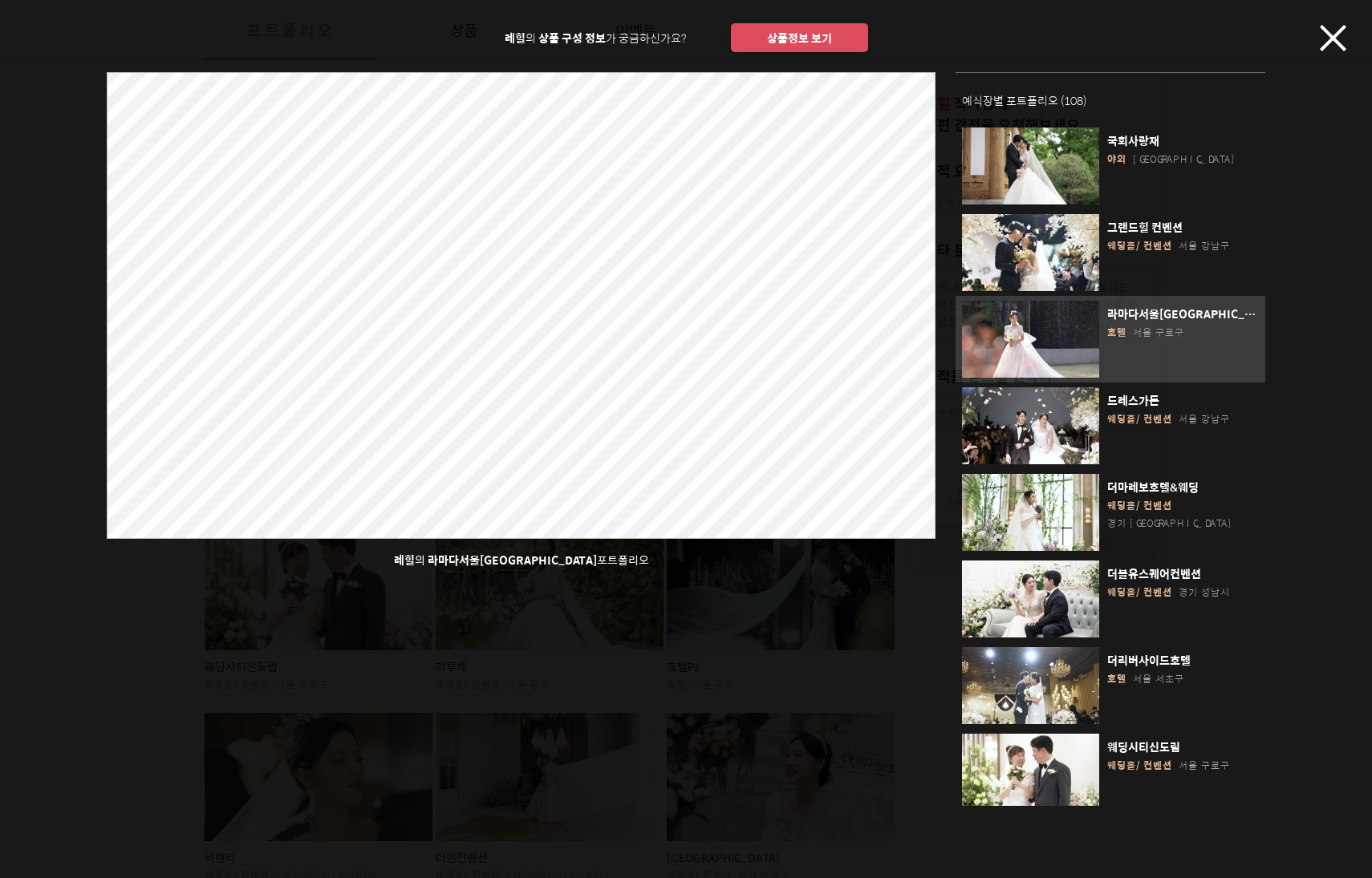
scroll to position [136, 0]
